Goal: Information Seeking & Learning: Find specific page/section

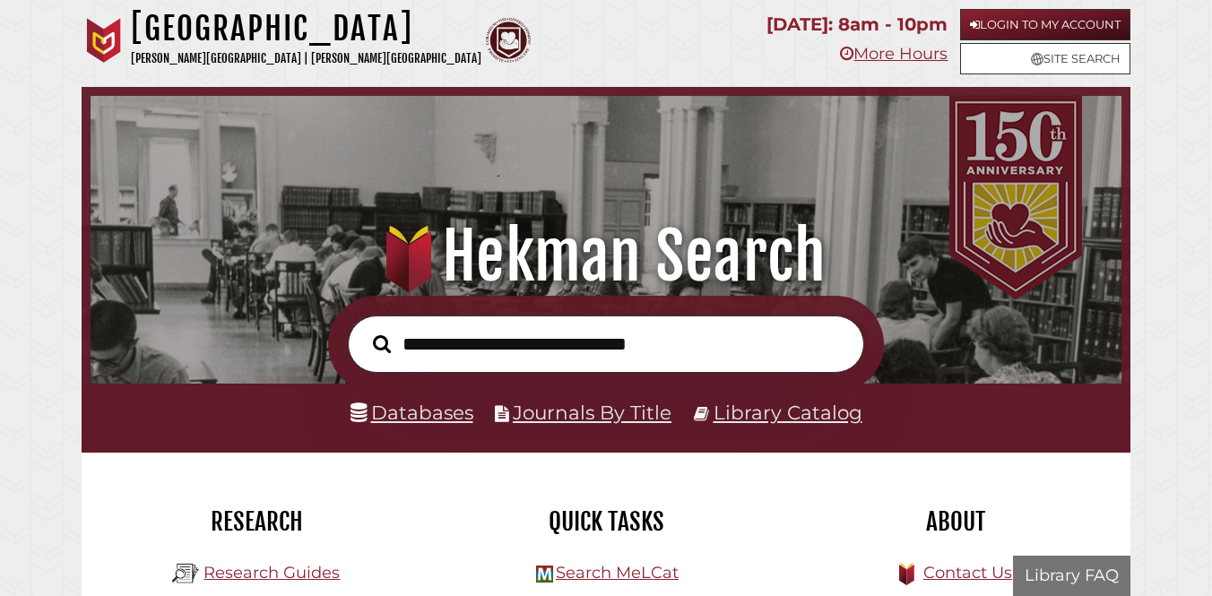
scroll to position [341, 1022]
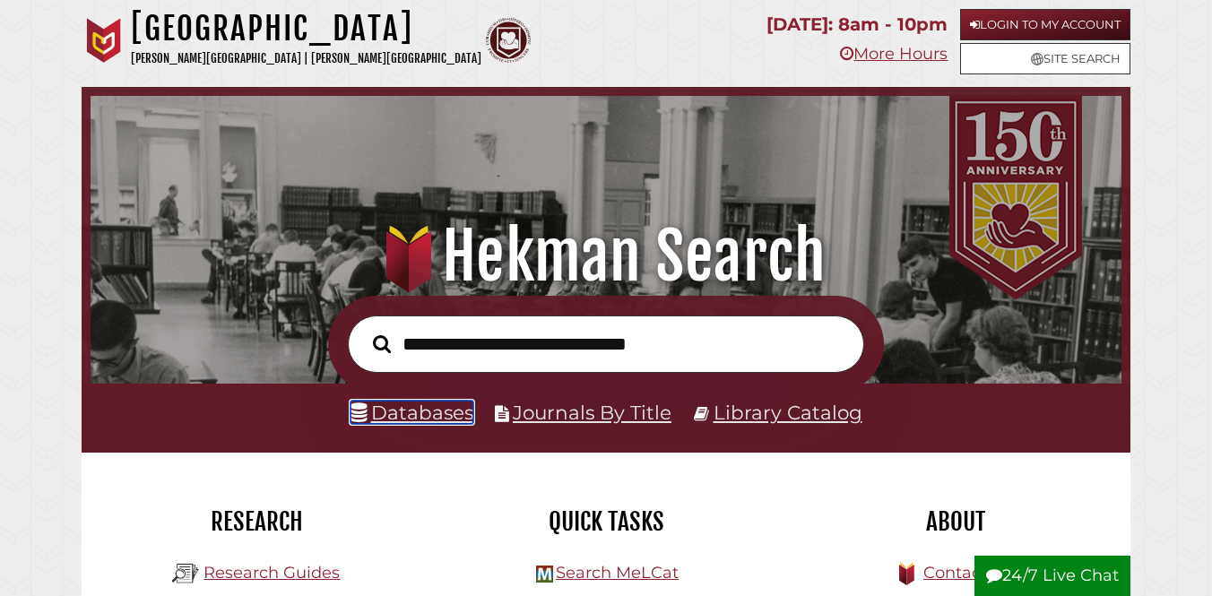
click at [379, 405] on link "Databases" at bounding box center [411, 412] width 123 height 23
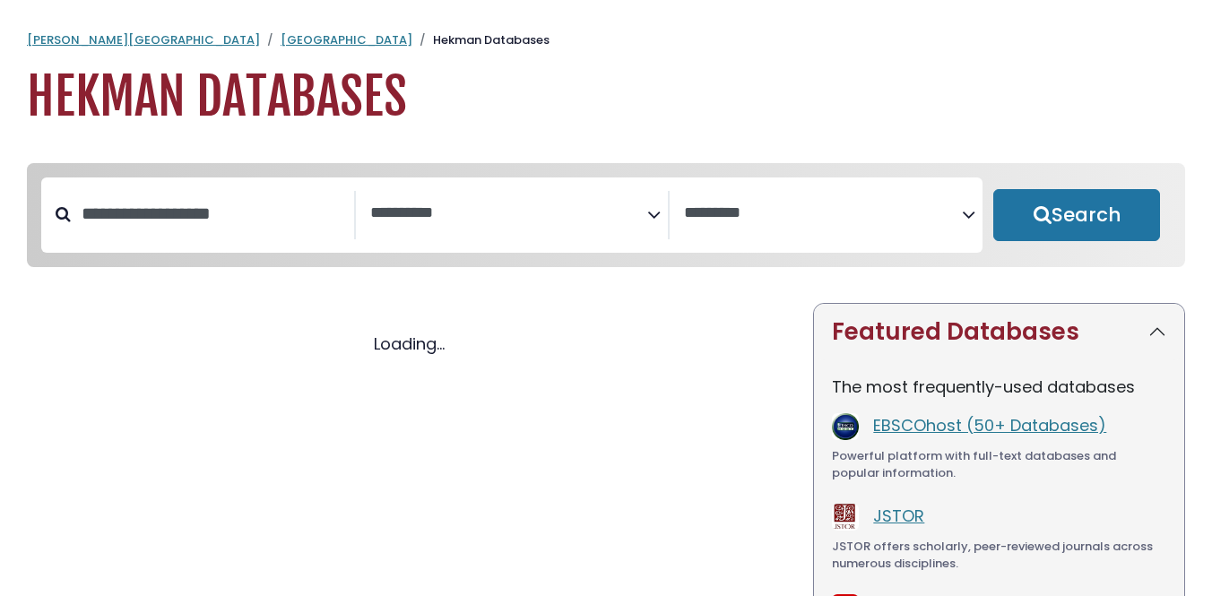
select select "Database Subject Filter"
select select "Database Vendors Filter"
select select "Database Subject Filter"
select select "Database Vendors Filter"
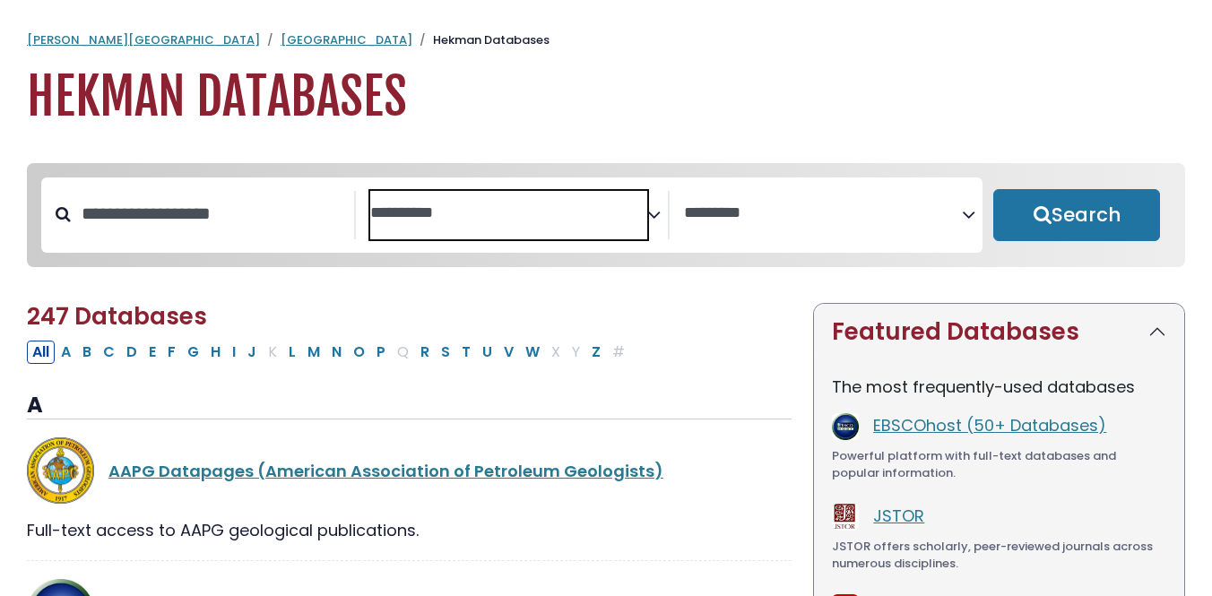
click at [511, 212] on textarea "Search" at bounding box center [509, 213] width 278 height 19
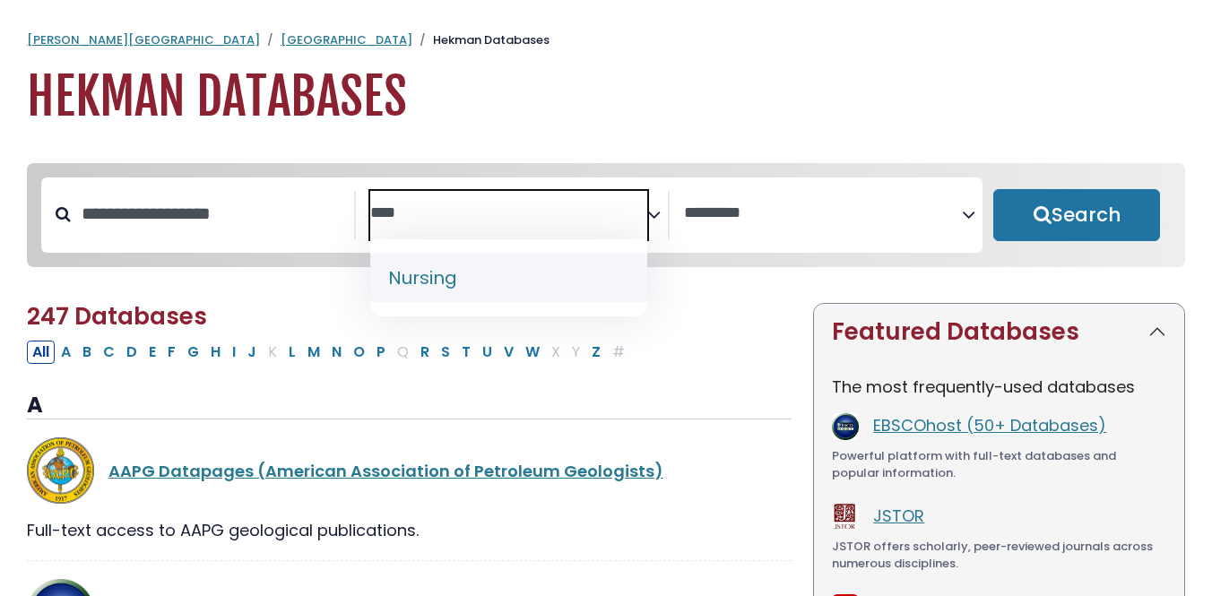
type textarea "****"
select select "*****"
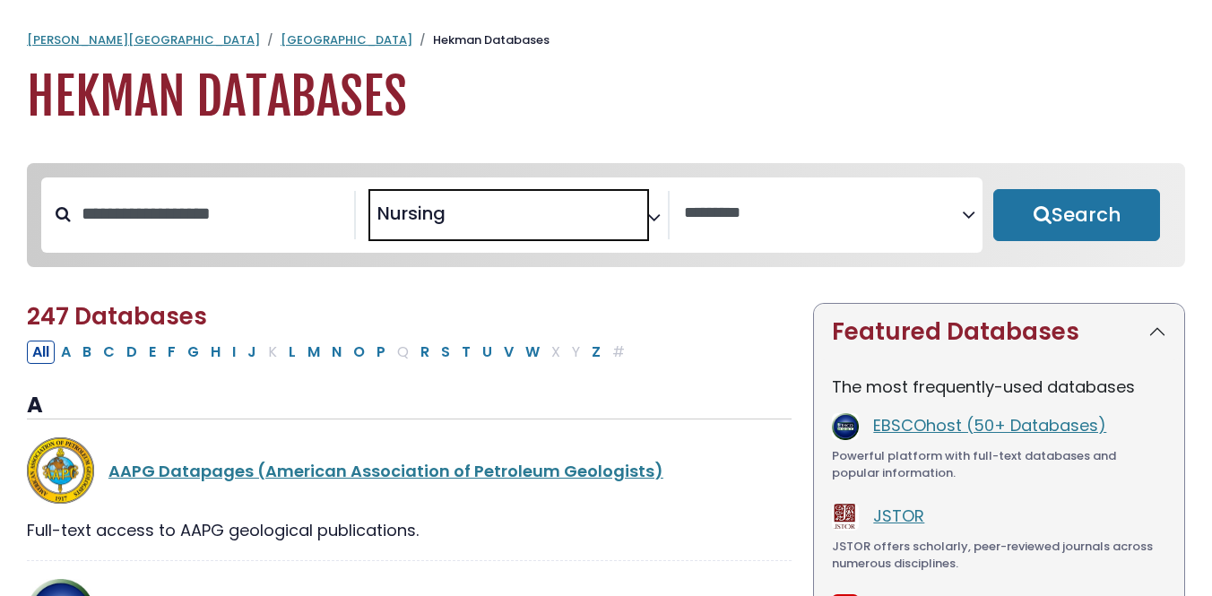
scroll to position [672, 0]
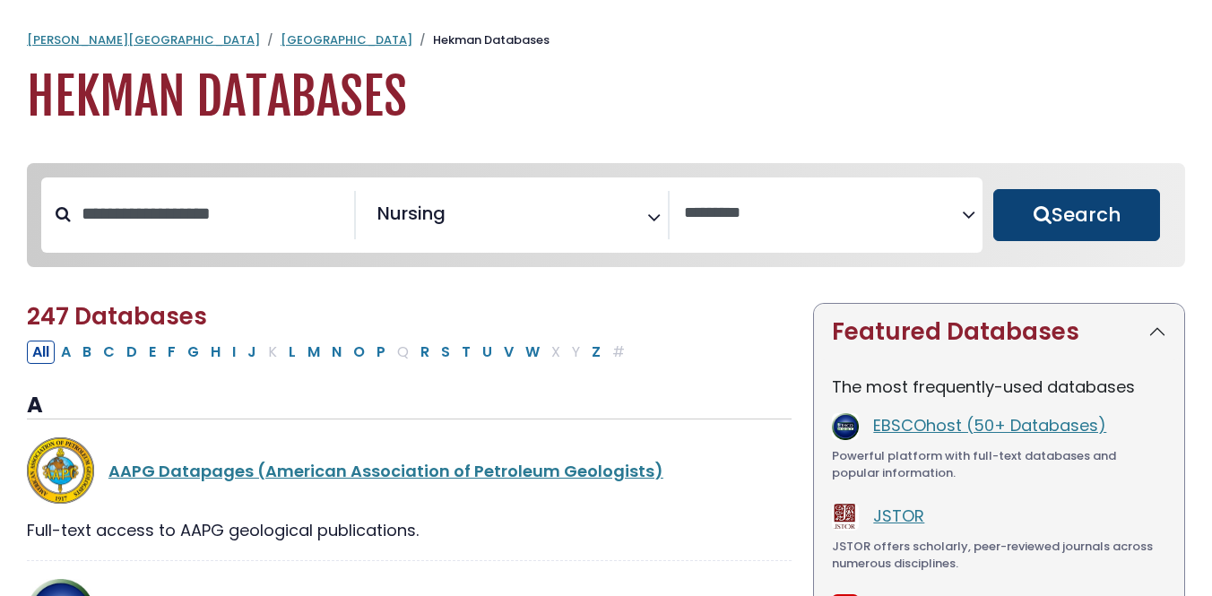
click at [1080, 201] on button "Search" at bounding box center [1076, 215] width 167 height 52
select select "Database Vendors Filter"
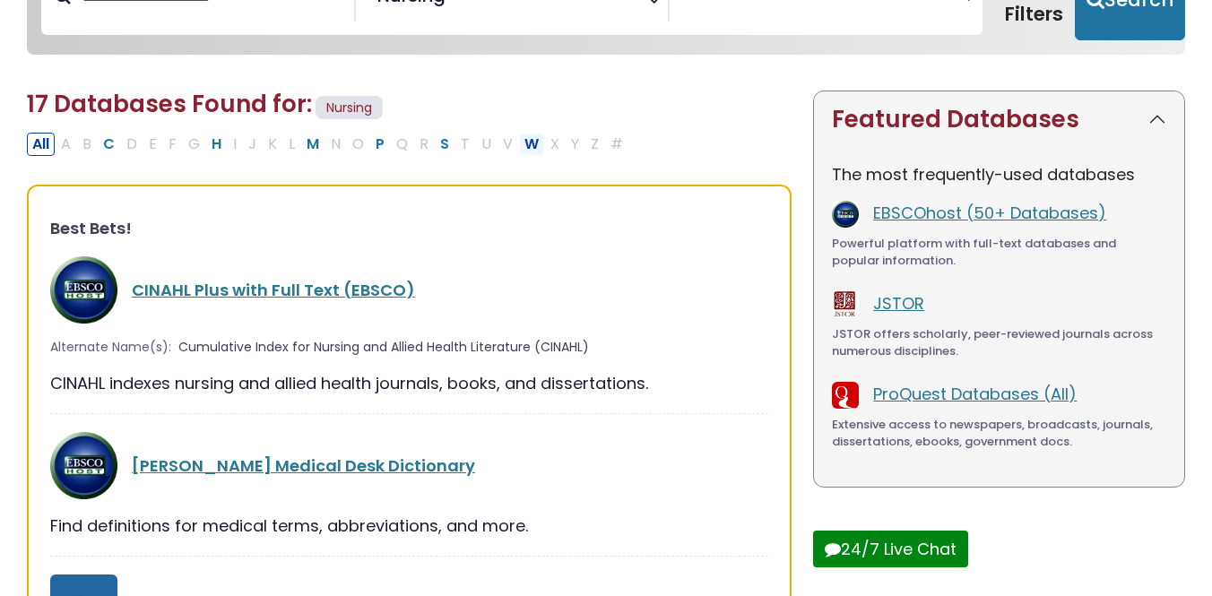
scroll to position [284, 0]
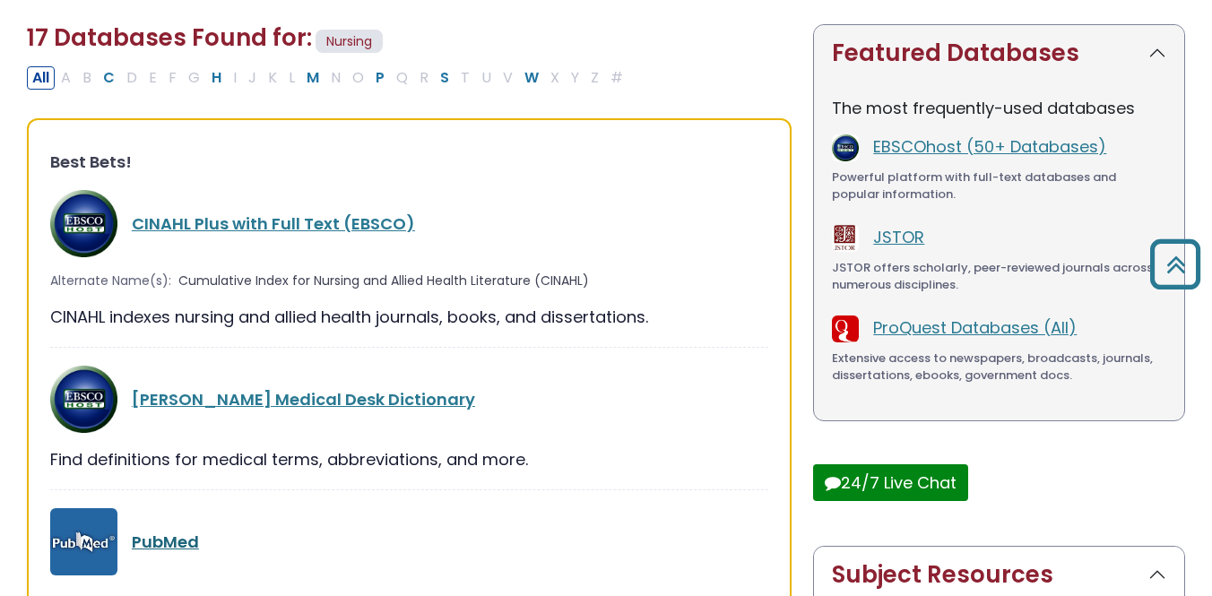
click at [172, 542] on link "PubMed" at bounding box center [165, 542] width 67 height 22
